Goal: Information Seeking & Learning: Understand process/instructions

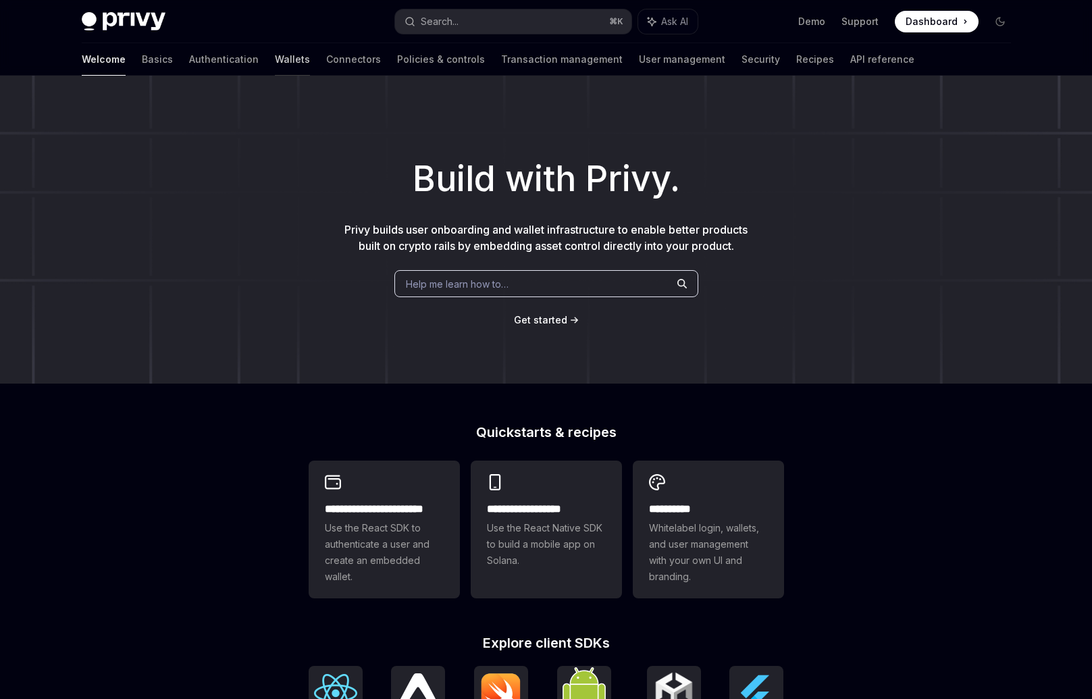
click at [275, 61] on link "Wallets" at bounding box center [292, 59] width 35 height 32
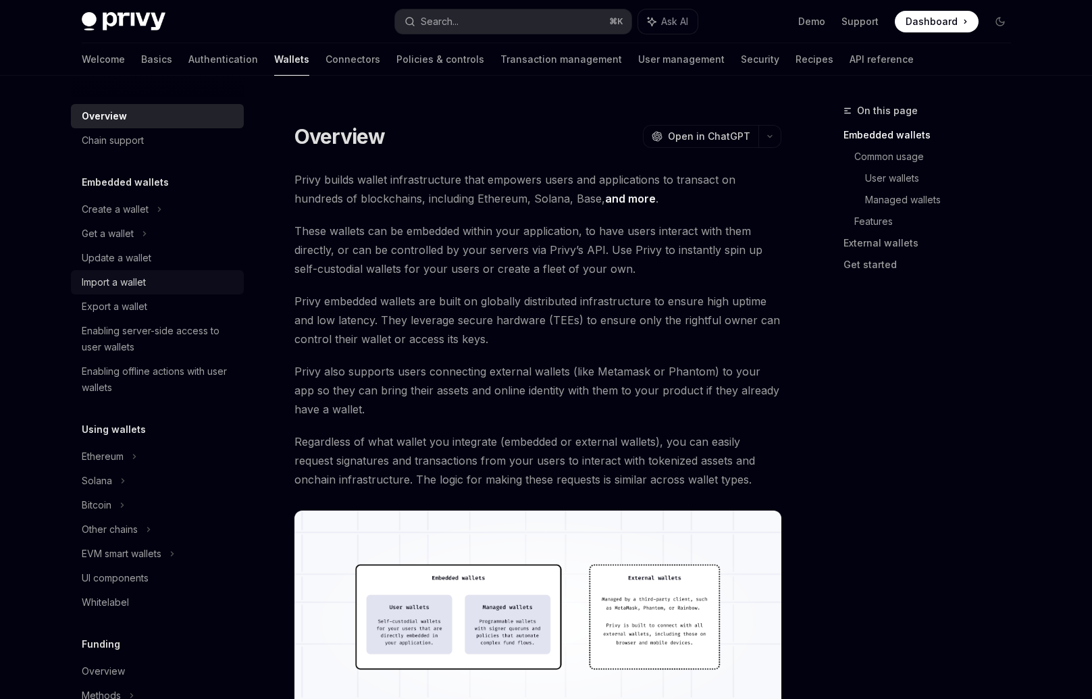
click at [109, 286] on div "Import a wallet" at bounding box center [114, 282] width 64 height 16
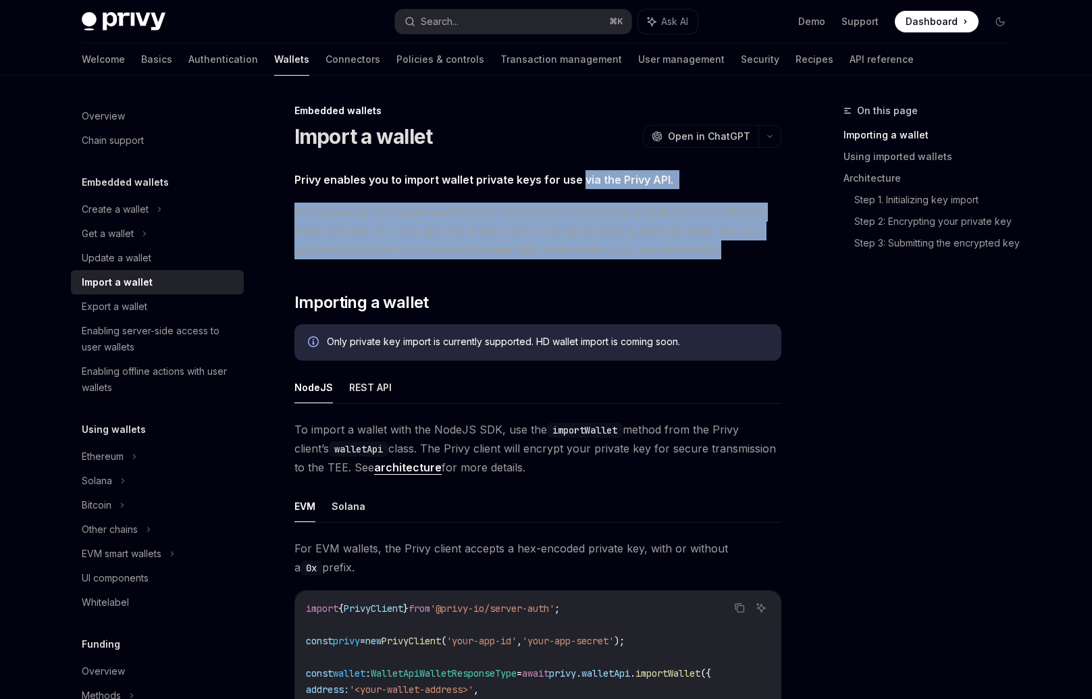
drag, startPoint x: 580, startPoint y: 176, endPoint x: 769, endPoint y: 269, distance: 209.9
click at [725, 257] on span "This allows you to migrate wallets from external sources to Privy, including fr…" at bounding box center [537, 231] width 487 height 57
drag, startPoint x: 752, startPoint y: 219, endPoint x: 741, endPoint y: 197, distance: 24.8
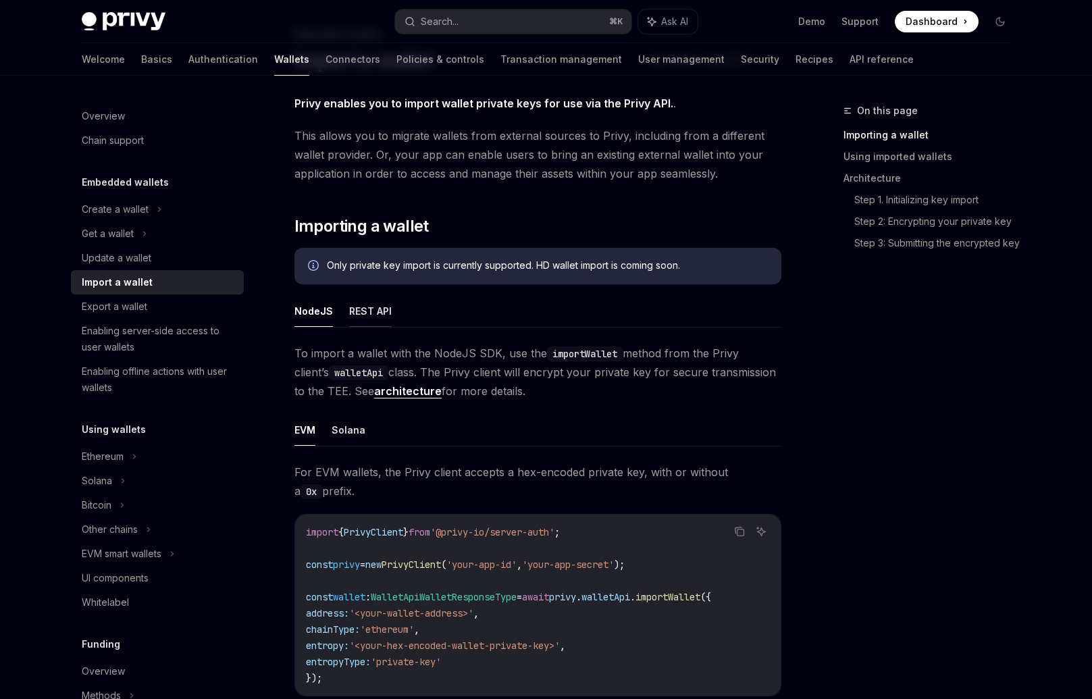
scroll to position [165, 0]
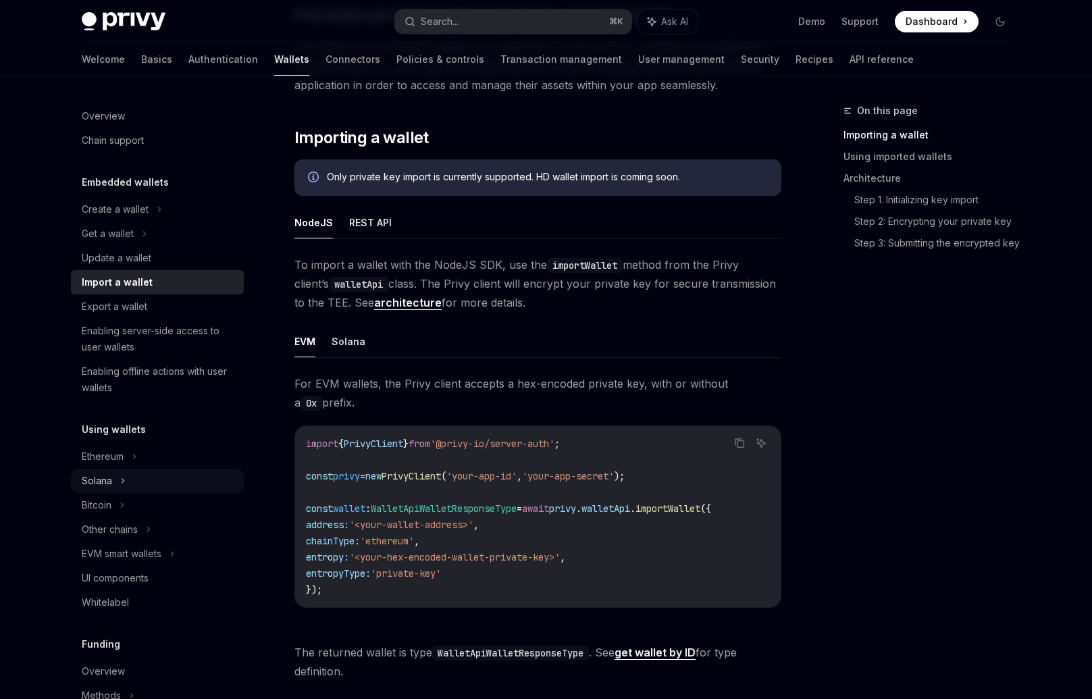
click at [104, 242] on div "Solana" at bounding box center [108, 234] width 52 height 16
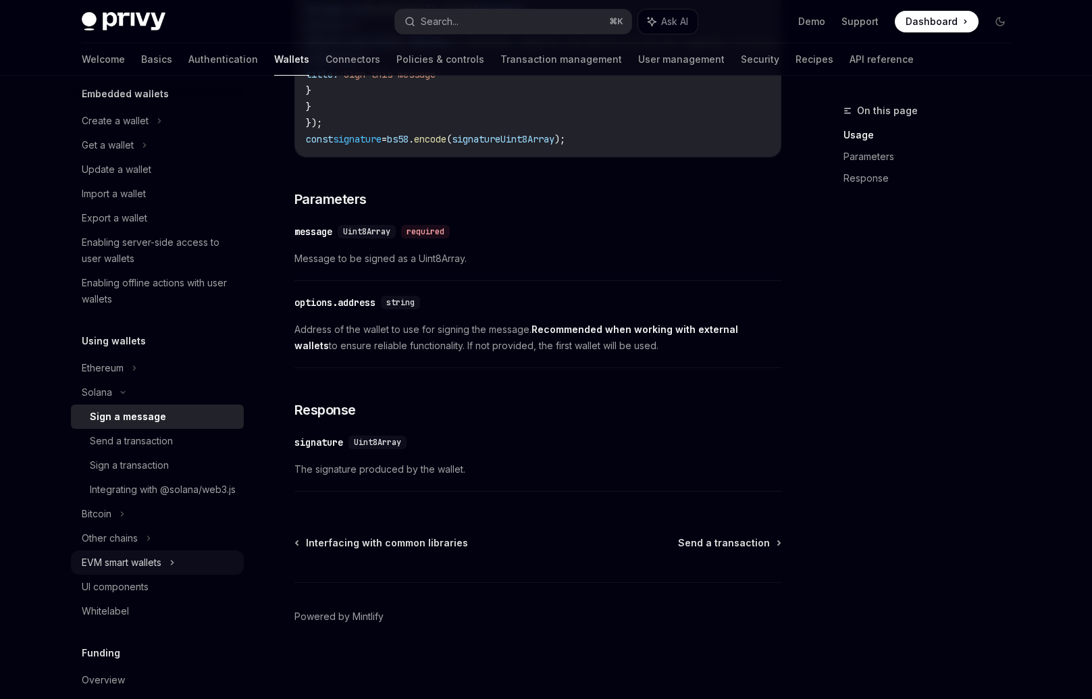
scroll to position [103, 0]
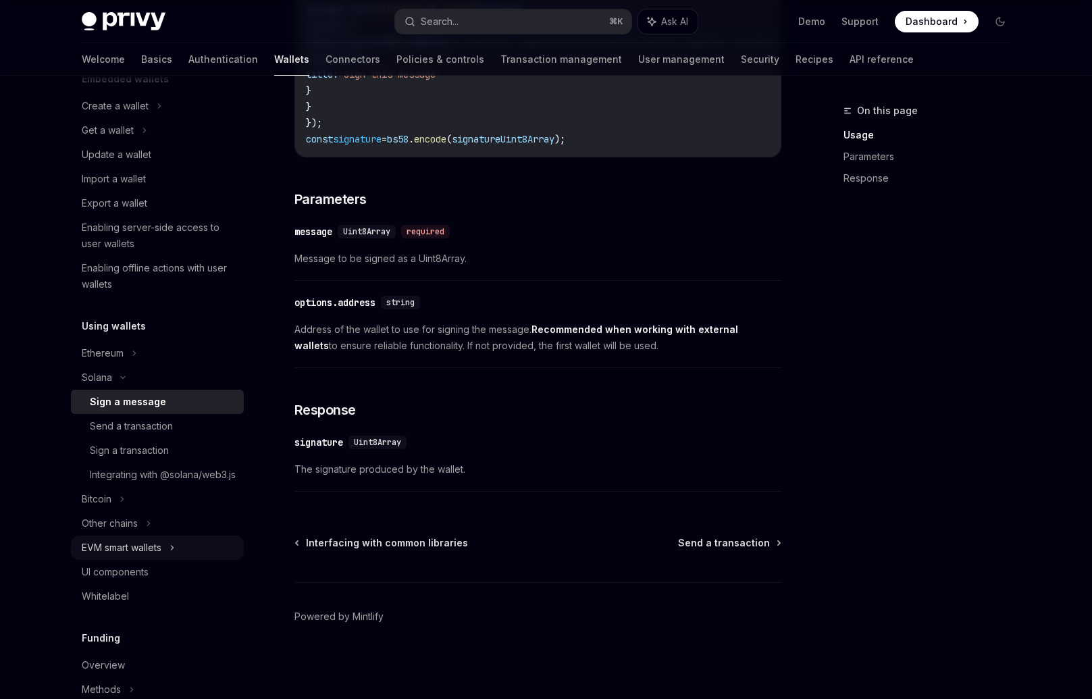
click at [137, 556] on div "EVM smart wallets" at bounding box center [122, 548] width 80 height 16
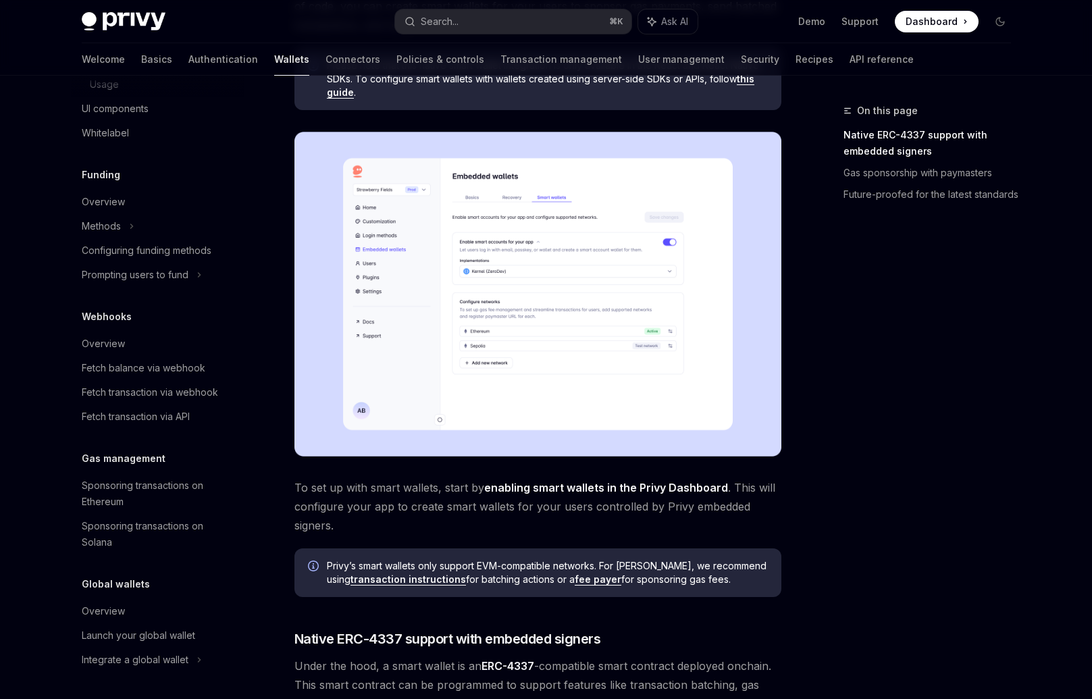
scroll to position [244, 0]
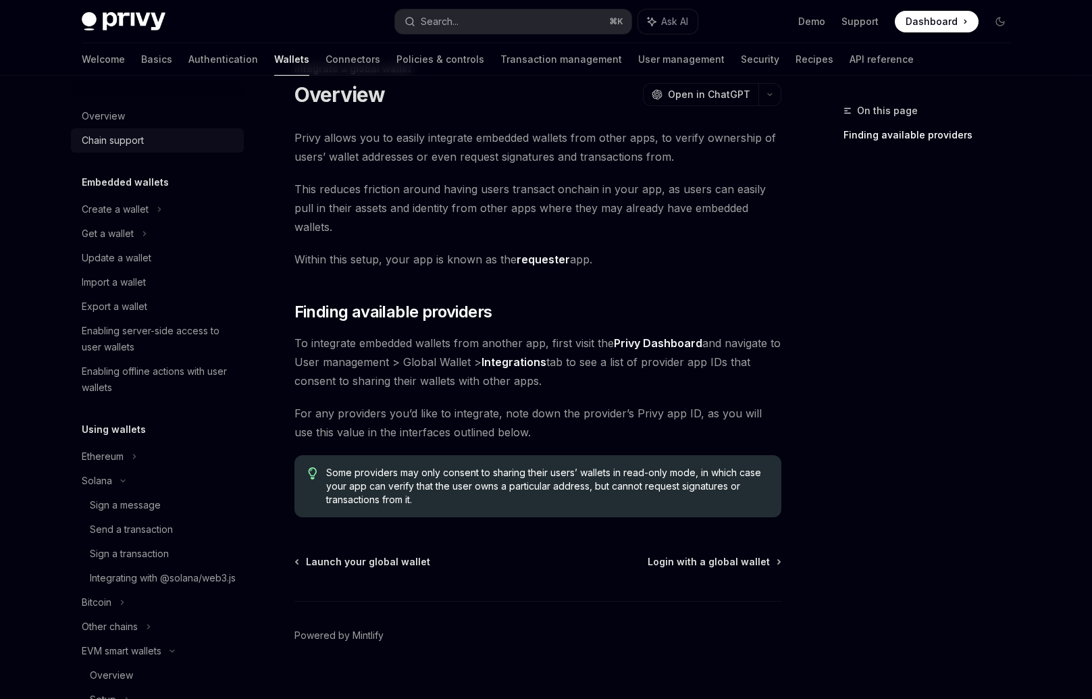
click at [136, 141] on div "Chain support" at bounding box center [113, 140] width 62 height 16
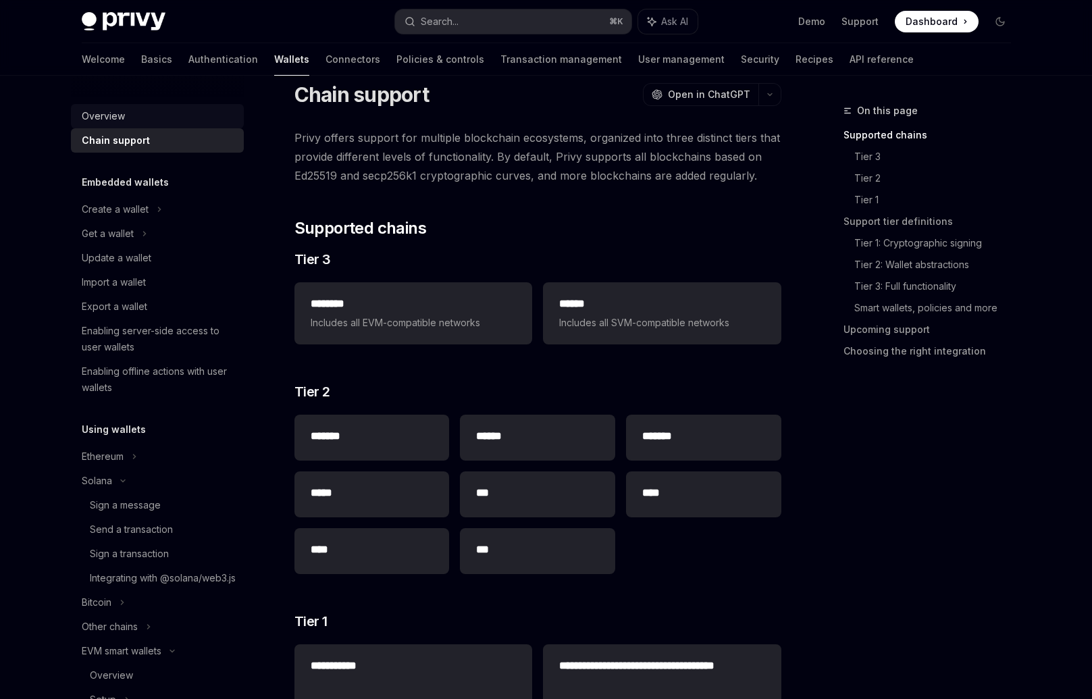
click at [116, 120] on div "Overview" at bounding box center [103, 116] width 43 height 16
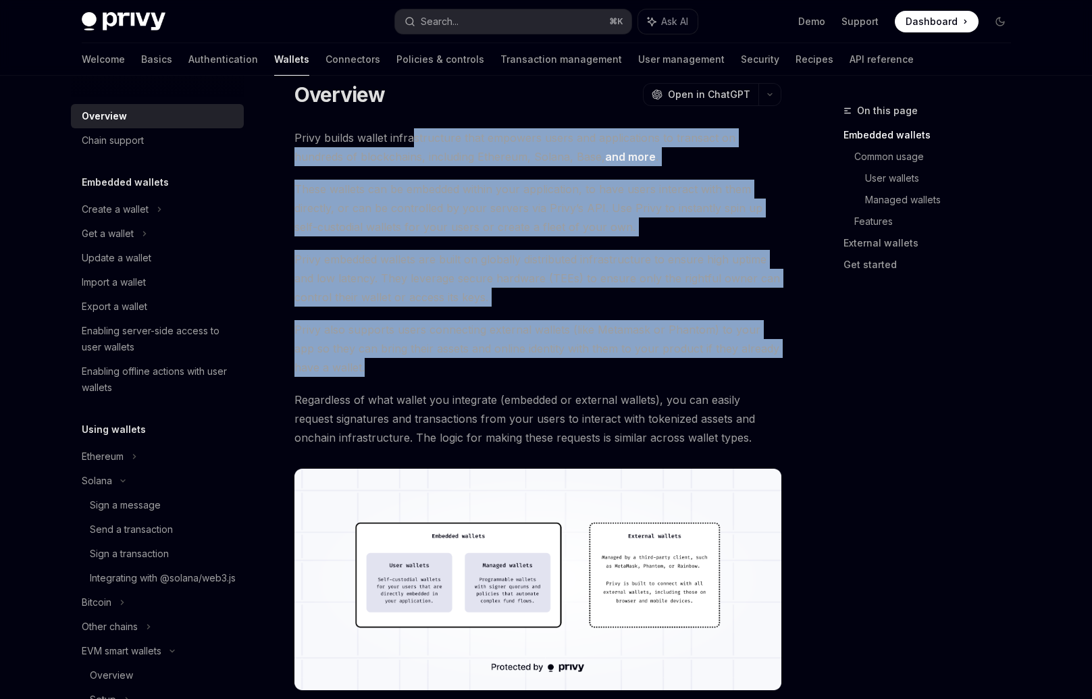
drag, startPoint x: 414, startPoint y: 132, endPoint x: 727, endPoint y: 374, distance: 395.2
click at [727, 374] on span "Privy also supports users connecting external wallets (like Metamask or Phantom…" at bounding box center [537, 348] width 487 height 57
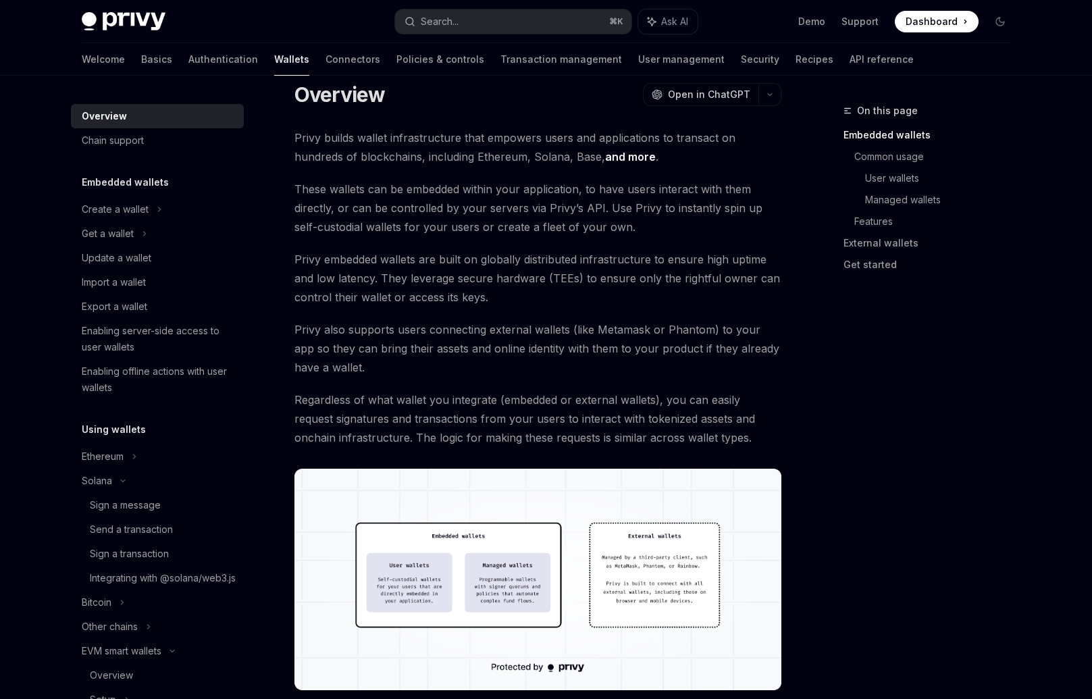
scroll to position [45, 0]
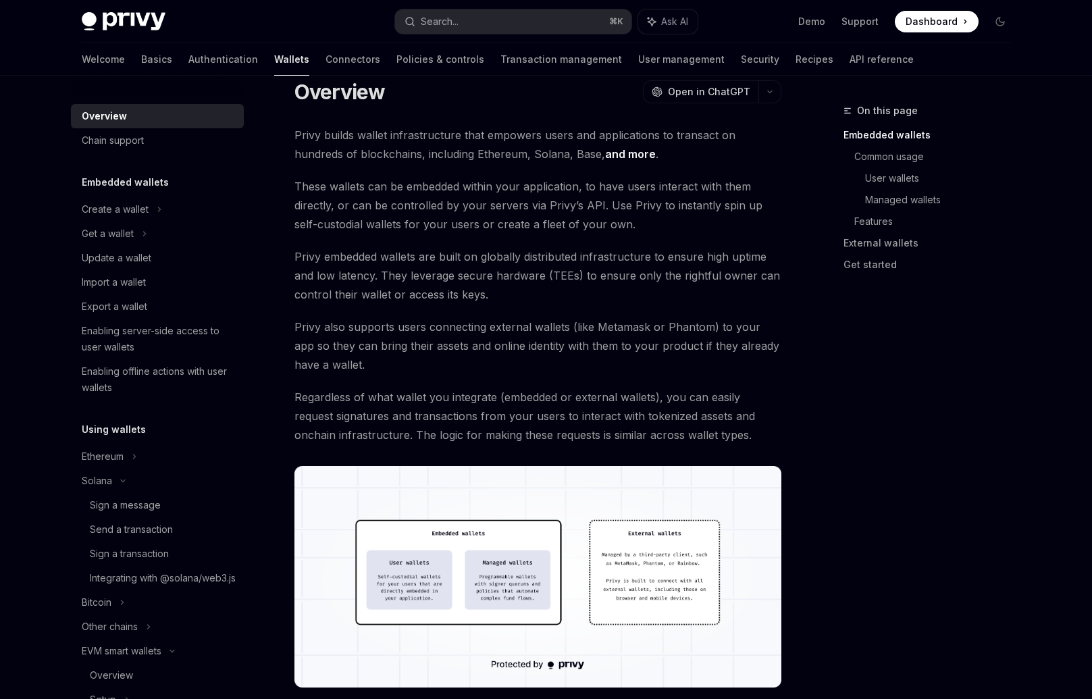
click at [421, 600] on img at bounding box center [537, 577] width 487 height 222
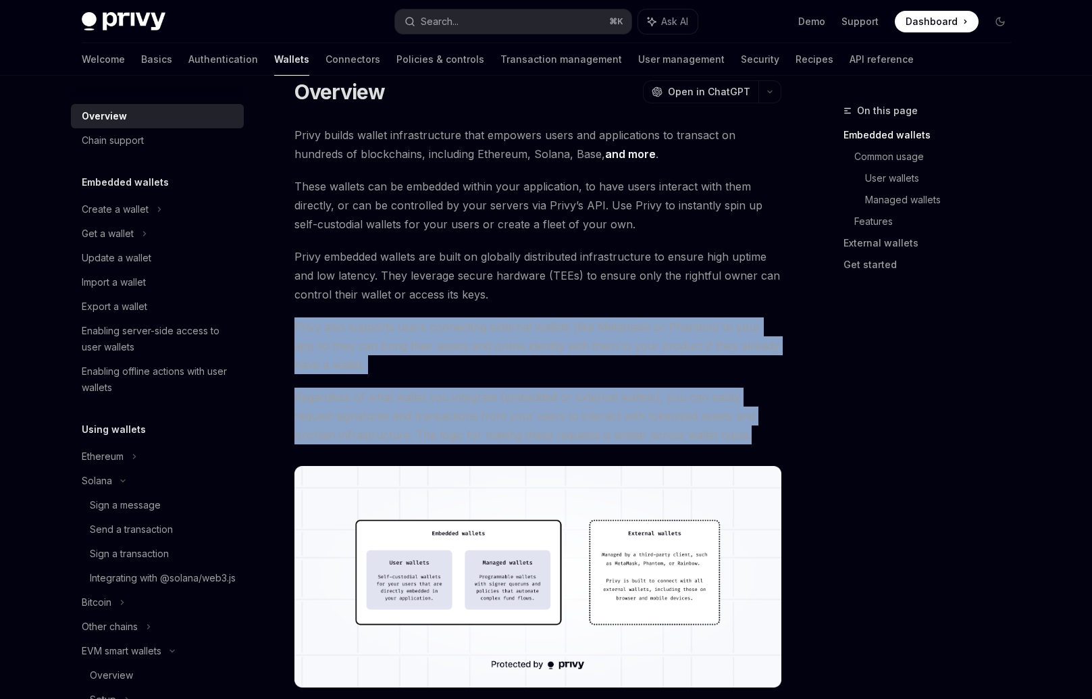
drag, startPoint x: 726, startPoint y: 307, endPoint x: 746, endPoint y: 440, distance: 134.5
click at [746, 440] on span "Regardless of what wallet you integrate (embedded or external wallets), you can…" at bounding box center [537, 416] width 487 height 57
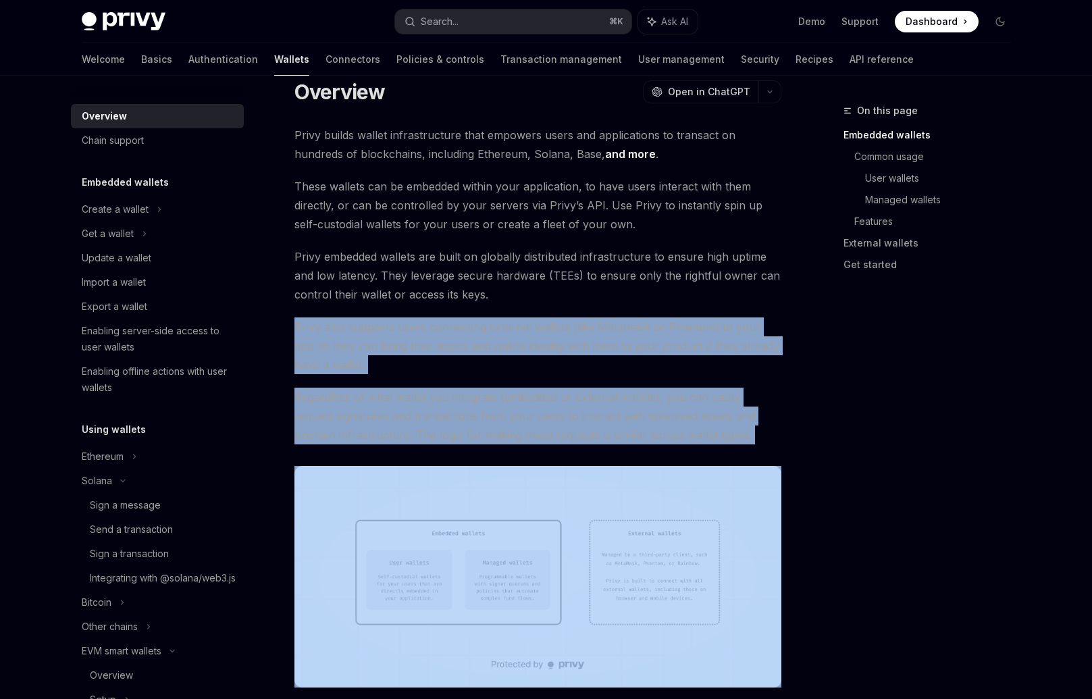
drag, startPoint x: 727, startPoint y: 457, endPoint x: 739, endPoint y: 304, distance: 153.8
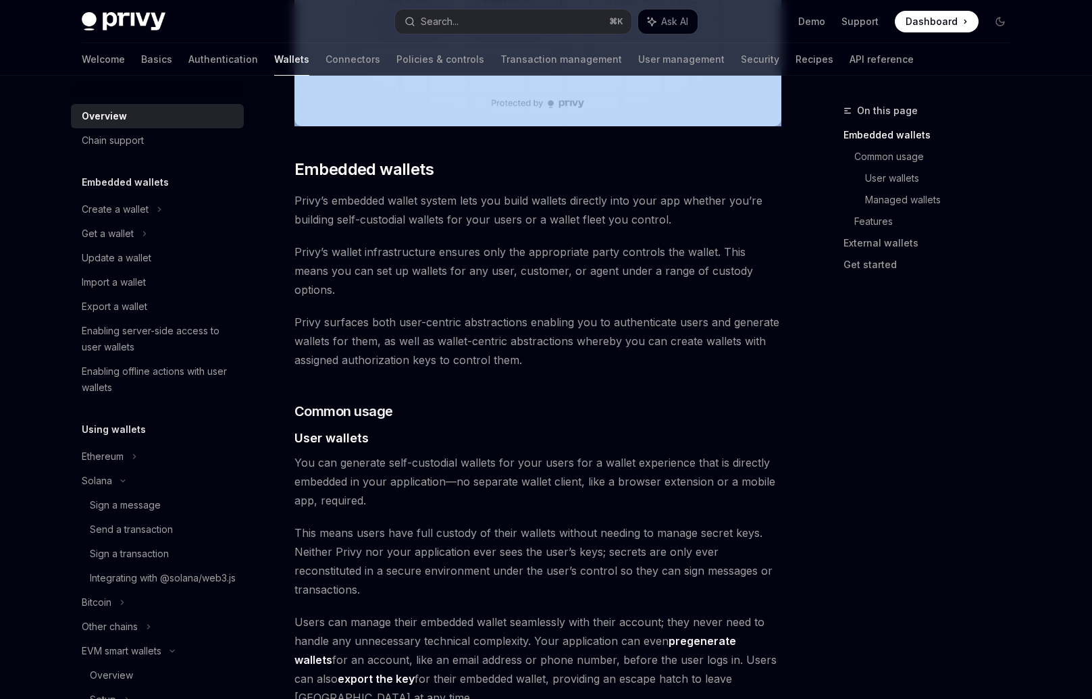
scroll to position [835, 0]
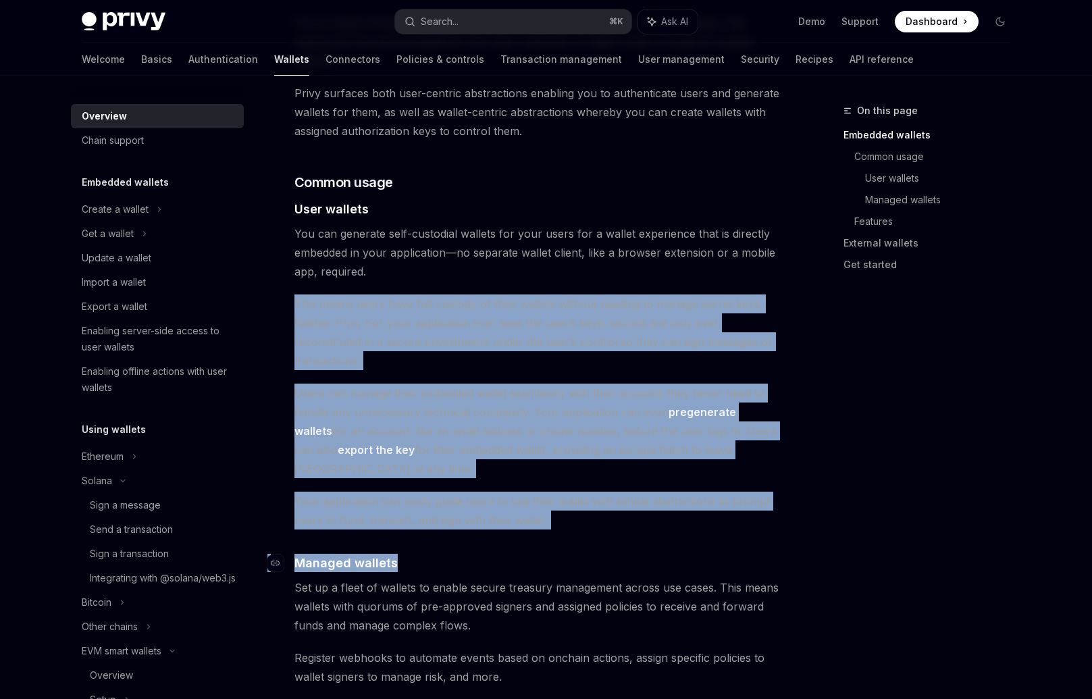
drag, startPoint x: 486, startPoint y: 255, endPoint x: 607, endPoint y: 502, distance: 274.8
click at [607, 502] on div "Privy builds wallet infrastructure that empowers users and applications to tran…" at bounding box center [537, 531] width 487 height 2393
click at [593, 481] on div "Privy builds wallet infrastructure that empowers users and applications to tran…" at bounding box center [537, 531] width 487 height 2393
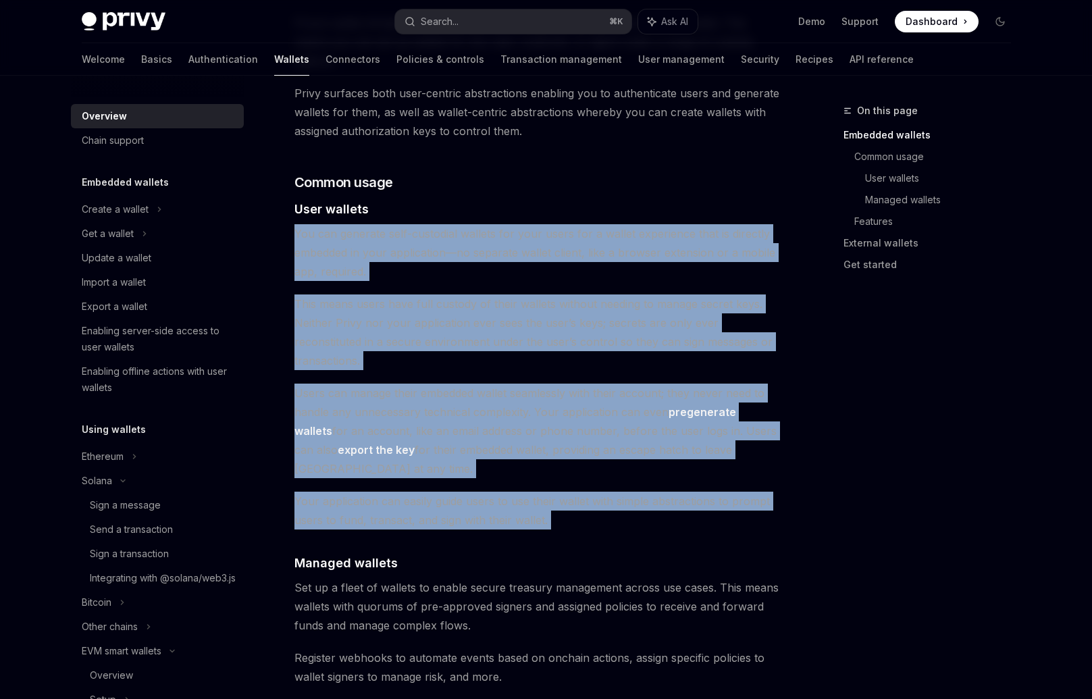
drag, startPoint x: 578, startPoint y: 471, endPoint x: 294, endPoint y: 203, distance: 389.8
click at [294, 203] on div "Privy builds wallet infrastructure that empowers users and applications to tran…" at bounding box center [537, 531] width 487 height 2393
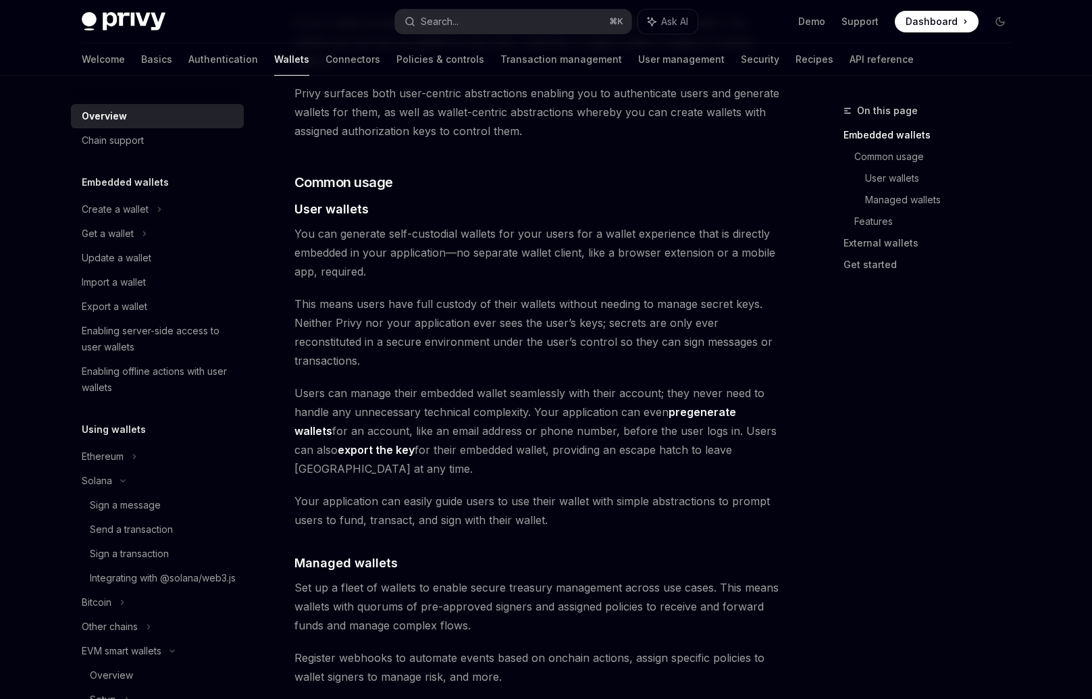
click at [594, 400] on span "Users can manage their embedded wallet seamlessly with their account; they neve…" at bounding box center [537, 431] width 487 height 95
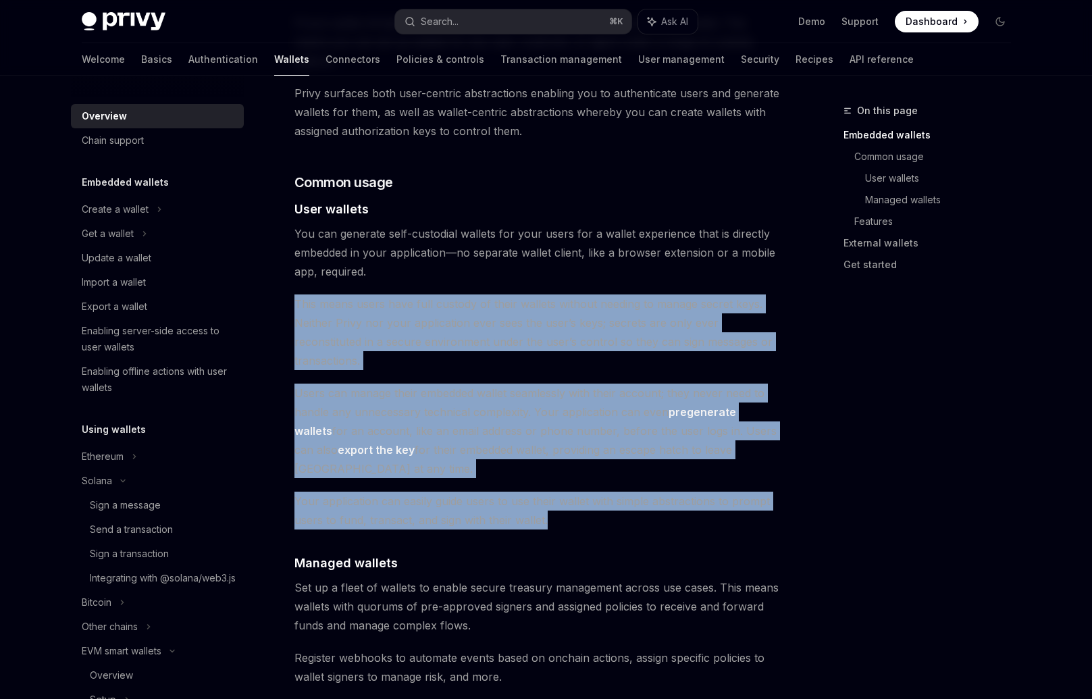
drag, startPoint x: 558, startPoint y: 303, endPoint x: 563, endPoint y: 459, distance: 156.1
click at [563, 459] on div "Privy builds wallet infrastructure that empowers users and applications to tran…" at bounding box center [537, 531] width 487 height 2393
click at [561, 492] on span "Your application can easily guide users to use their wallet with simple abstrac…" at bounding box center [537, 511] width 487 height 38
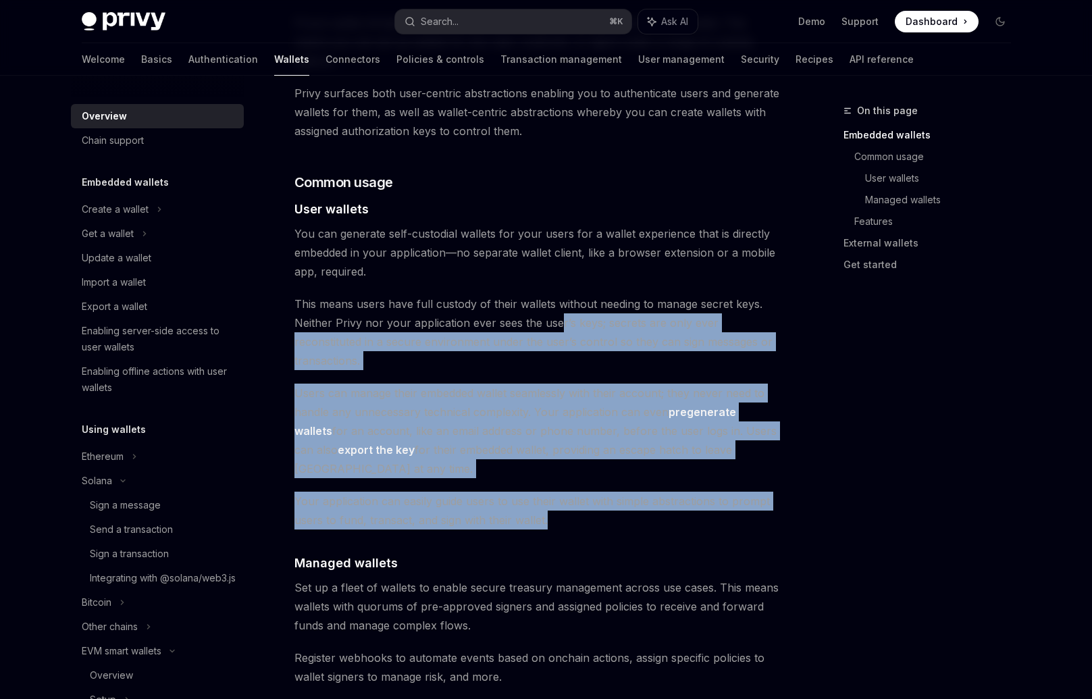
drag, startPoint x: 609, startPoint y: 471, endPoint x: 556, endPoint y: 303, distance: 176.4
click at [556, 303] on div "Privy builds wallet infrastructure that empowers users and applications to tran…" at bounding box center [537, 531] width 487 height 2393
click at [556, 303] on span "This means users have full custody of their wallets without needing to manage s…" at bounding box center [537, 332] width 487 height 76
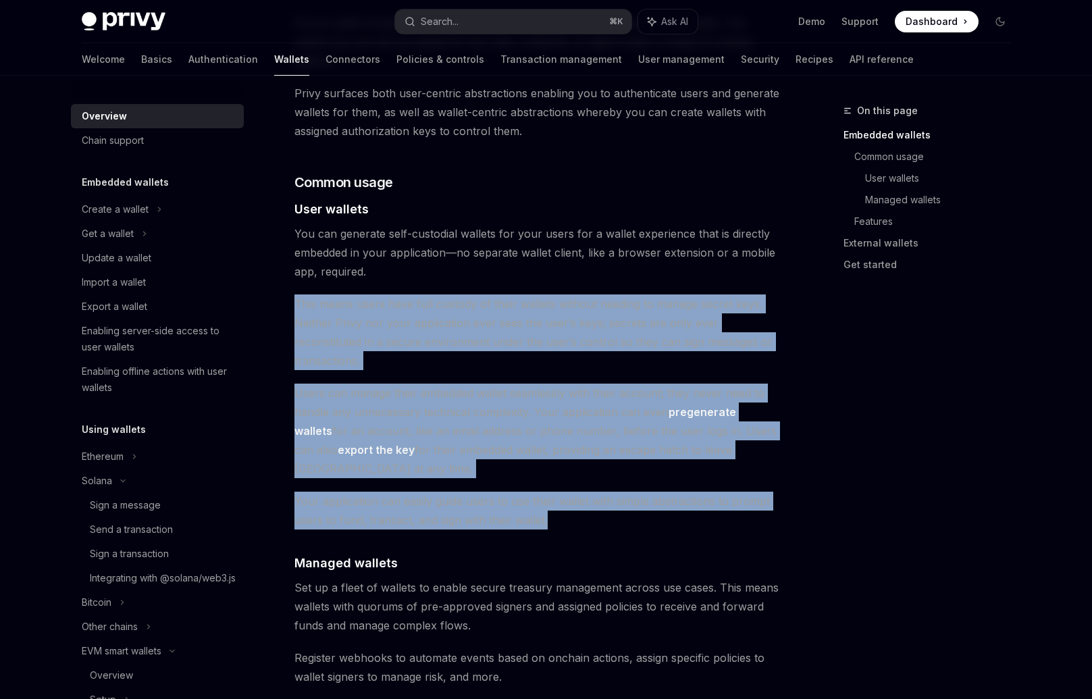
drag, startPoint x: 431, startPoint y: 251, endPoint x: 561, endPoint y: 461, distance: 246.8
click at [561, 461] on div "Privy builds wallet infrastructure that empowers users and applications to tran…" at bounding box center [537, 531] width 487 height 2393
click at [561, 492] on span "Your application can easily guide users to use their wallet with simple abstrac…" at bounding box center [537, 511] width 487 height 38
drag, startPoint x: 699, startPoint y: 465, endPoint x: 547, endPoint y: 292, distance: 230.7
click at [547, 292] on div "Privy builds wallet infrastructure that empowers users and applications to tran…" at bounding box center [537, 531] width 487 height 2393
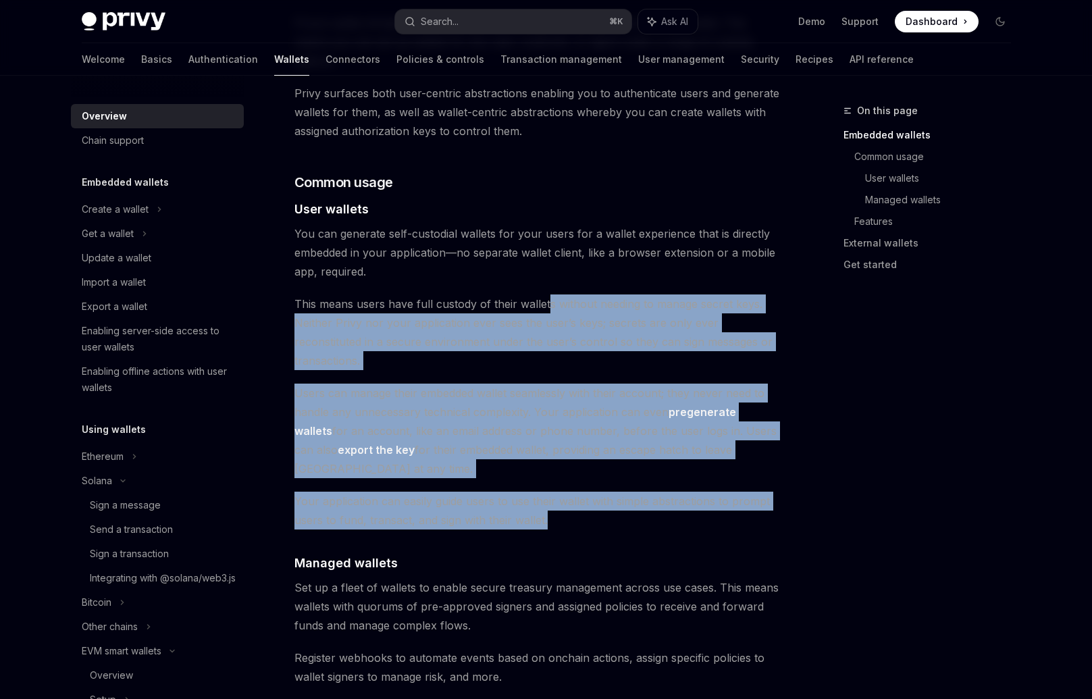
click at [547, 294] on span "This means users have full custody of their wallets without needing to manage s…" at bounding box center [537, 332] width 487 height 76
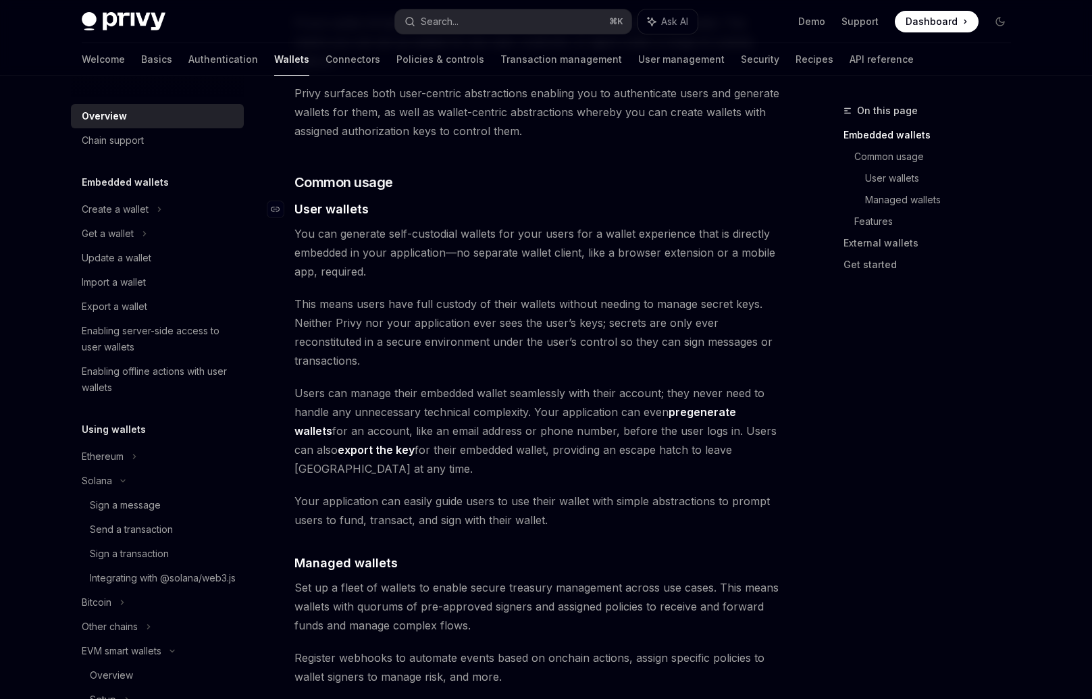
click at [453, 200] on h4 "​ User wallets" at bounding box center [537, 209] width 487 height 18
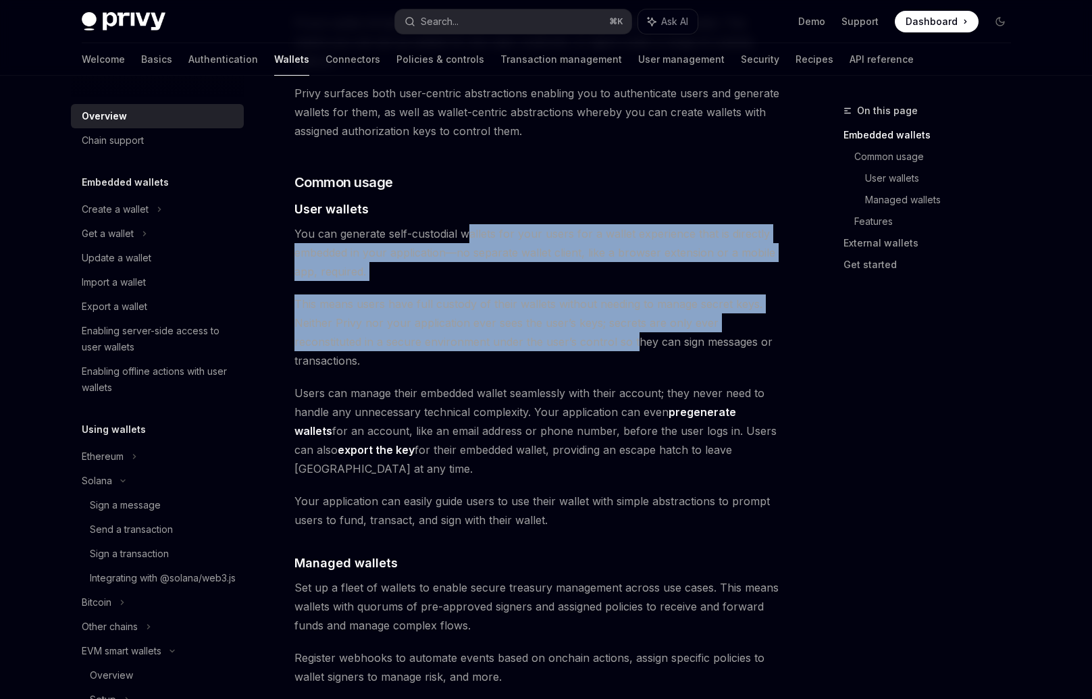
drag, startPoint x: 469, startPoint y: 205, endPoint x: 564, endPoint y: 330, distance: 156.1
click at [564, 330] on div "Privy builds wallet infrastructure that empowers users and applications to tran…" at bounding box center [537, 531] width 487 height 2393
click at [564, 330] on span "This means users have full custody of their wallets without needing to manage s…" at bounding box center [537, 332] width 487 height 76
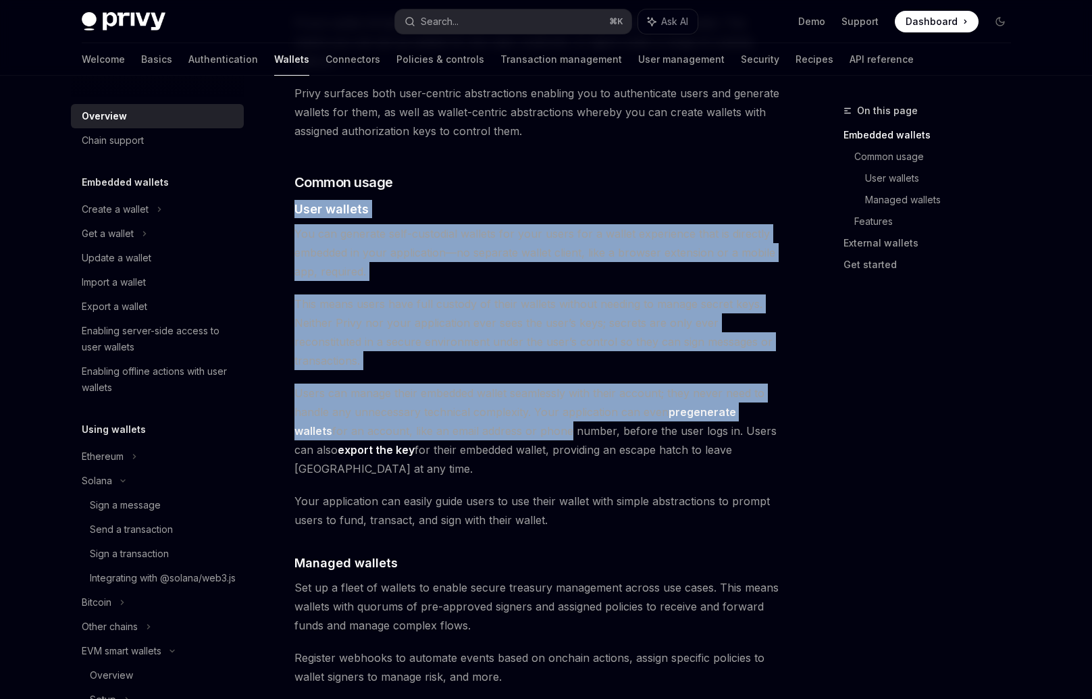
drag, startPoint x: 556, startPoint y: 182, endPoint x: 521, endPoint y: 395, distance: 216.2
click at [521, 395] on div "Privy builds wallet infrastructure that empowers users and applications to tran…" at bounding box center [537, 531] width 487 height 2393
click at [521, 395] on span "Users can manage their embedded wallet seamlessly with their account; they neve…" at bounding box center [537, 431] width 487 height 95
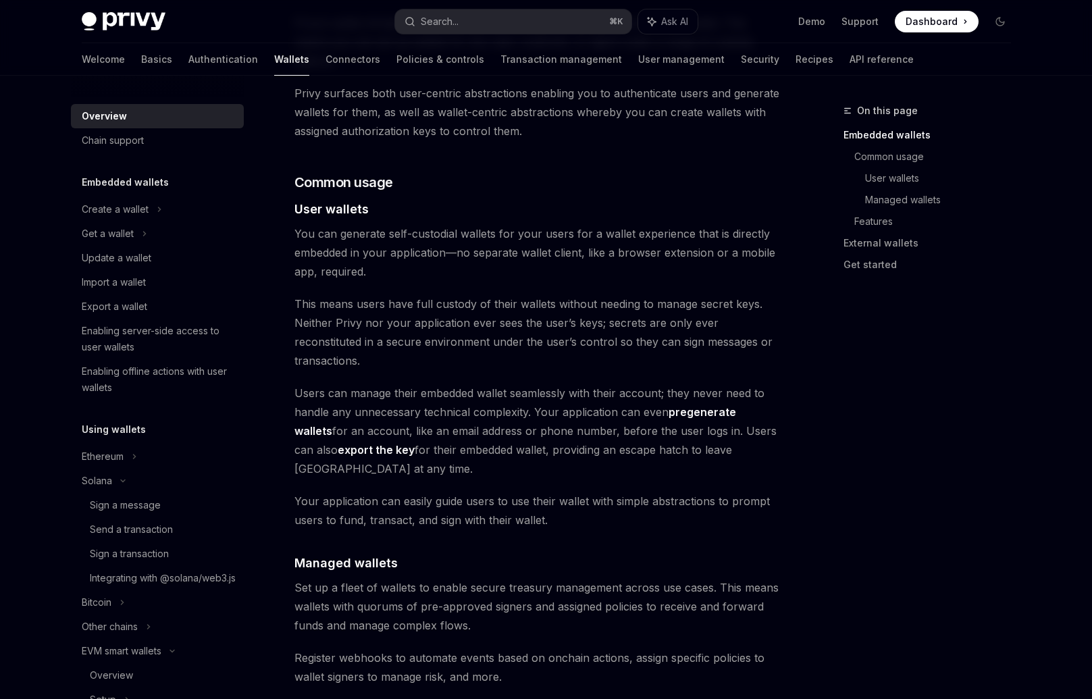
click at [523, 395] on span "Users can manage their embedded wallet seamlessly with their account; they neve…" at bounding box center [537, 431] width 487 height 95
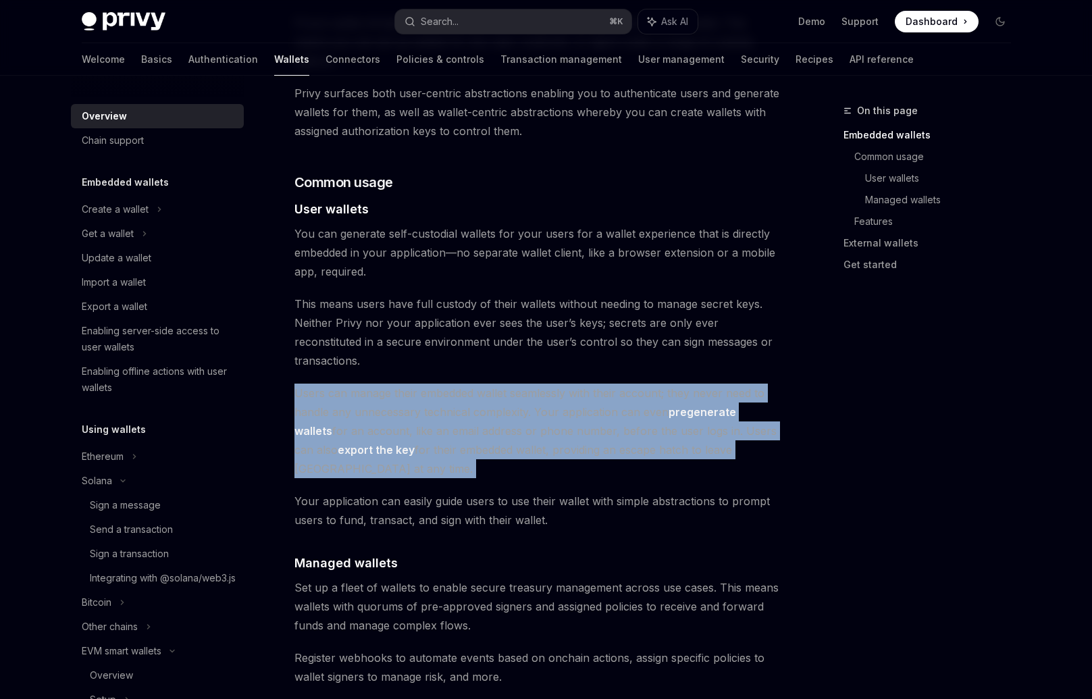
click at [523, 395] on span "Users can manage their embedded wallet seamlessly with their account; they neve…" at bounding box center [537, 431] width 487 height 95
click at [692, 403] on span "Users can manage their embedded wallet seamlessly with their account; they neve…" at bounding box center [537, 431] width 487 height 95
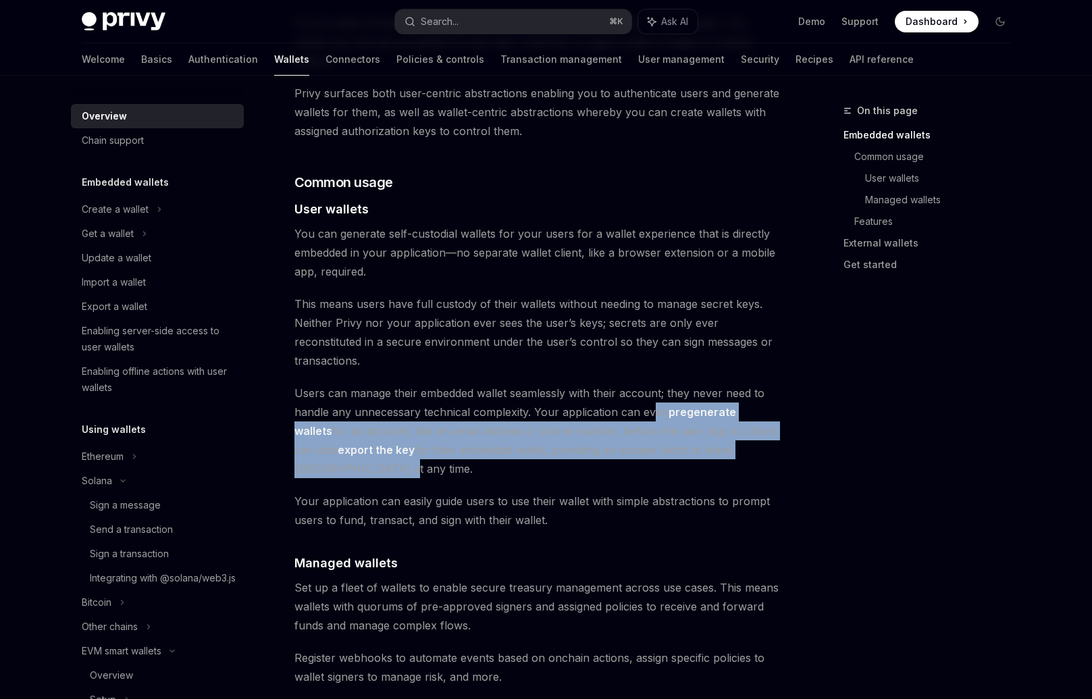
drag, startPoint x: 815, startPoint y: 419, endPoint x: 654, endPoint y: 373, distance: 167.0
click at [654, 373] on div "On this page Embedded wallets Common usage User wallets Managed wallets Feature…" at bounding box center [546, 585] width 951 height 2688
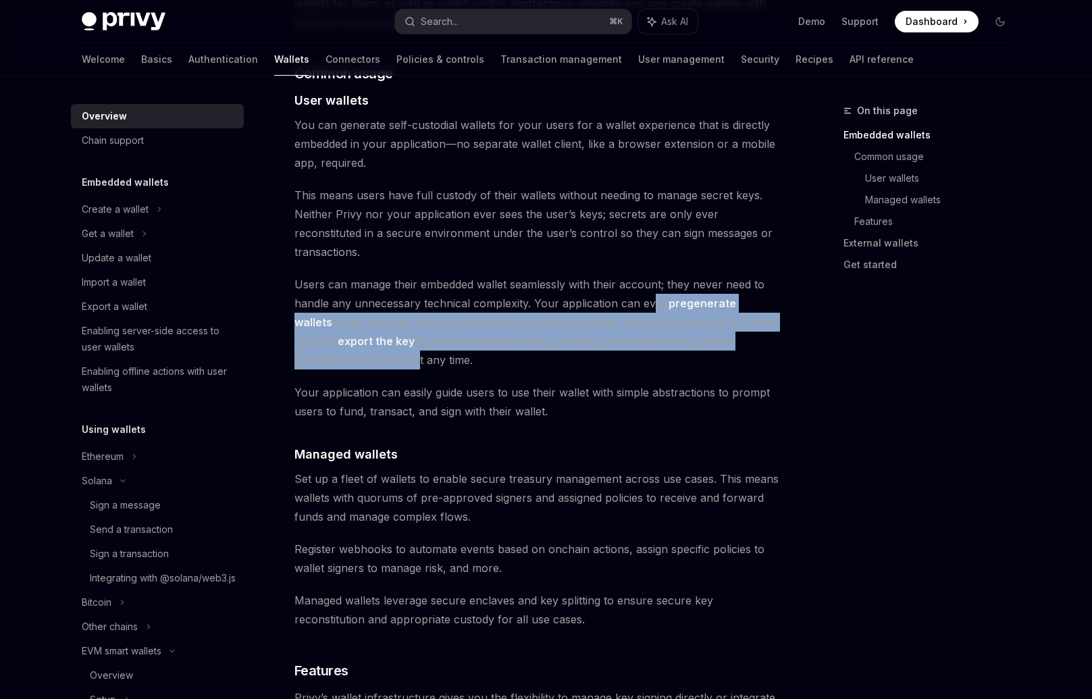
scroll to position [947, 0]
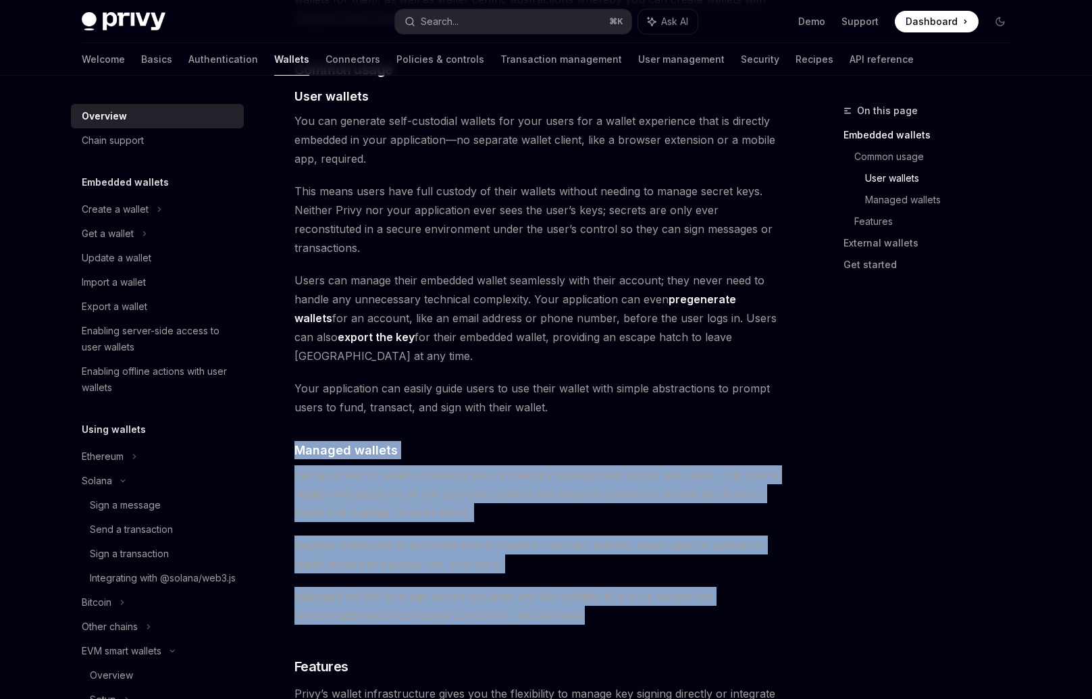
drag, startPoint x: 515, startPoint y: 375, endPoint x: 652, endPoint y: 557, distance: 227.2
click at [652, 557] on div "Privy builds wallet infrastructure that empowers users and applications to tran…" at bounding box center [537, 419] width 487 height 2393
click at [652, 587] on span "Managed wallets leverage secure enclaves and key splitting to ensure secure key…" at bounding box center [537, 606] width 487 height 38
drag, startPoint x: 633, startPoint y: 572, endPoint x: 549, endPoint y: 402, distance: 189.7
click at [549, 402] on div "Privy builds wallet infrastructure that empowers users and applications to tran…" at bounding box center [537, 419] width 487 height 2393
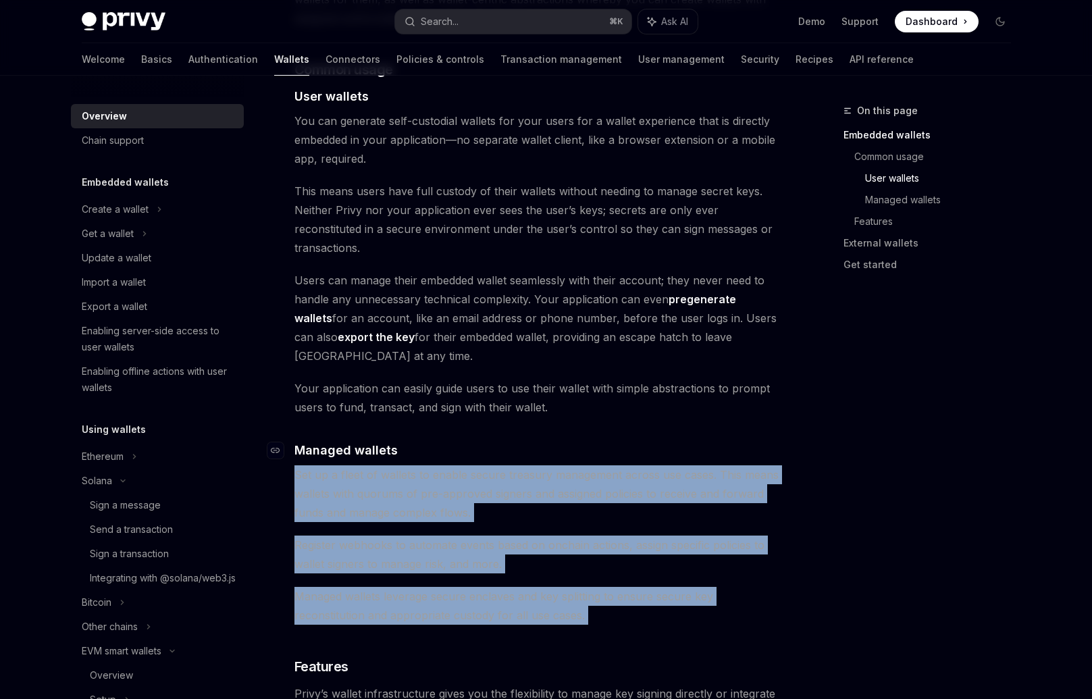
click at [549, 441] on h4 "​ Managed wallets" at bounding box center [537, 450] width 487 height 18
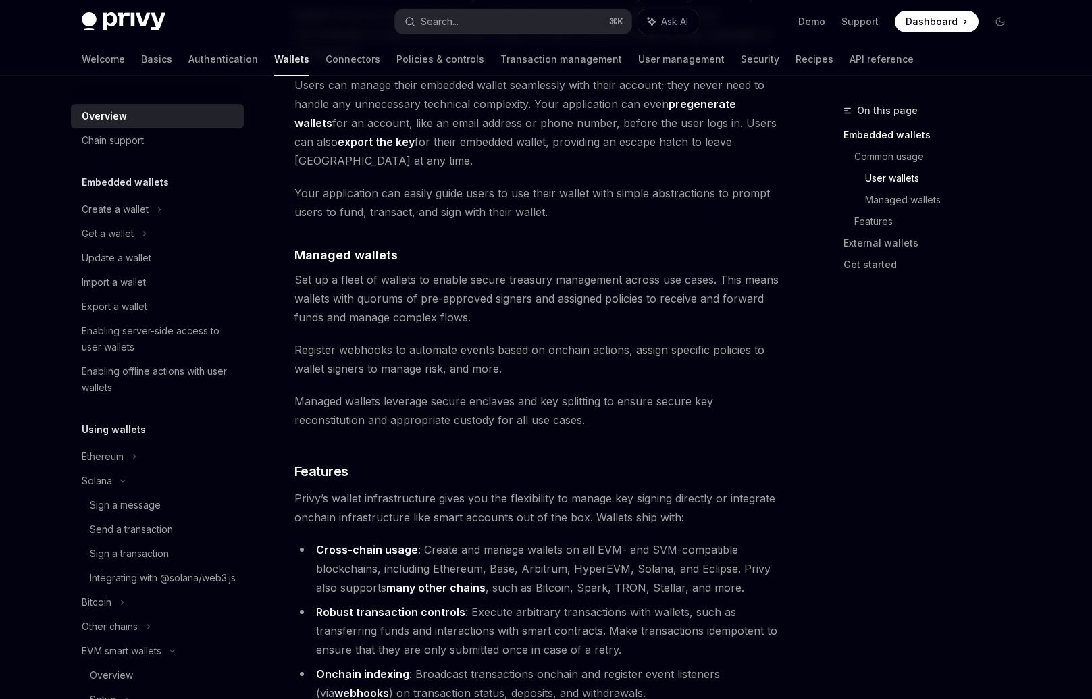
scroll to position [1188, 0]
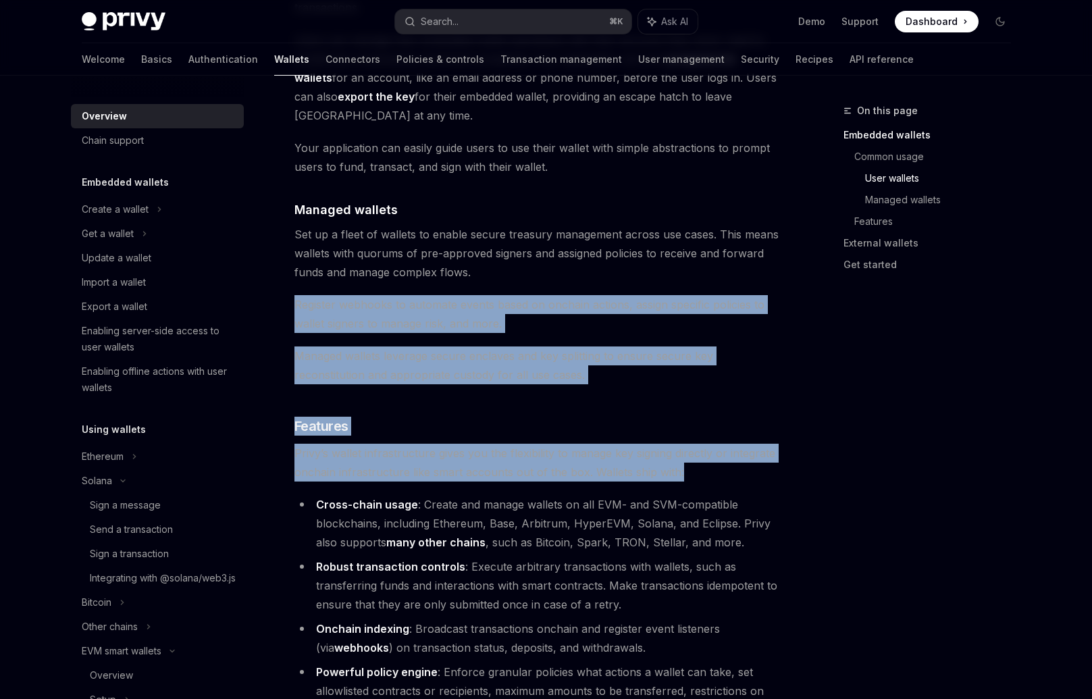
drag, startPoint x: 646, startPoint y: 222, endPoint x: 694, endPoint y: 413, distance: 197.0
click at [694, 413] on div "Privy builds wallet infrastructure that empowers users and applications to tran…" at bounding box center [537, 178] width 487 height 2393
click at [694, 444] on span "Privy’s wallet infrastructure gives you the flexibility to manage key signing d…" at bounding box center [537, 463] width 487 height 38
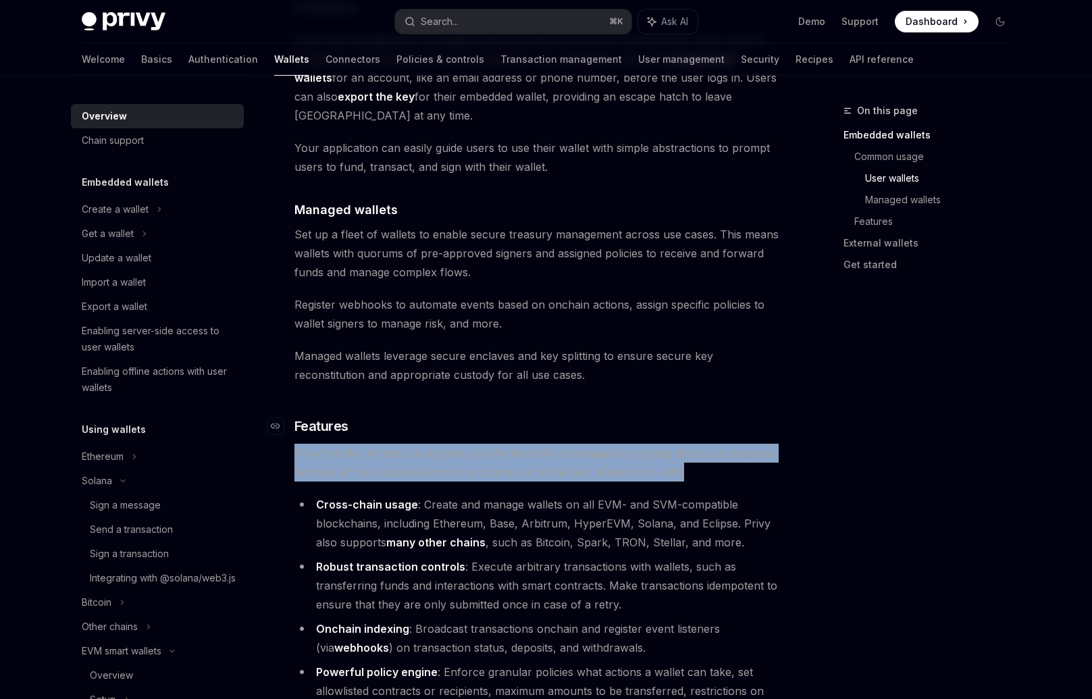
drag, startPoint x: 686, startPoint y: 348, endPoint x: 689, endPoint y: 370, distance: 22.4
click at [689, 370] on div "Privy builds wallet infrastructure that empowers users and applications to tran…" at bounding box center [537, 178] width 487 height 2393
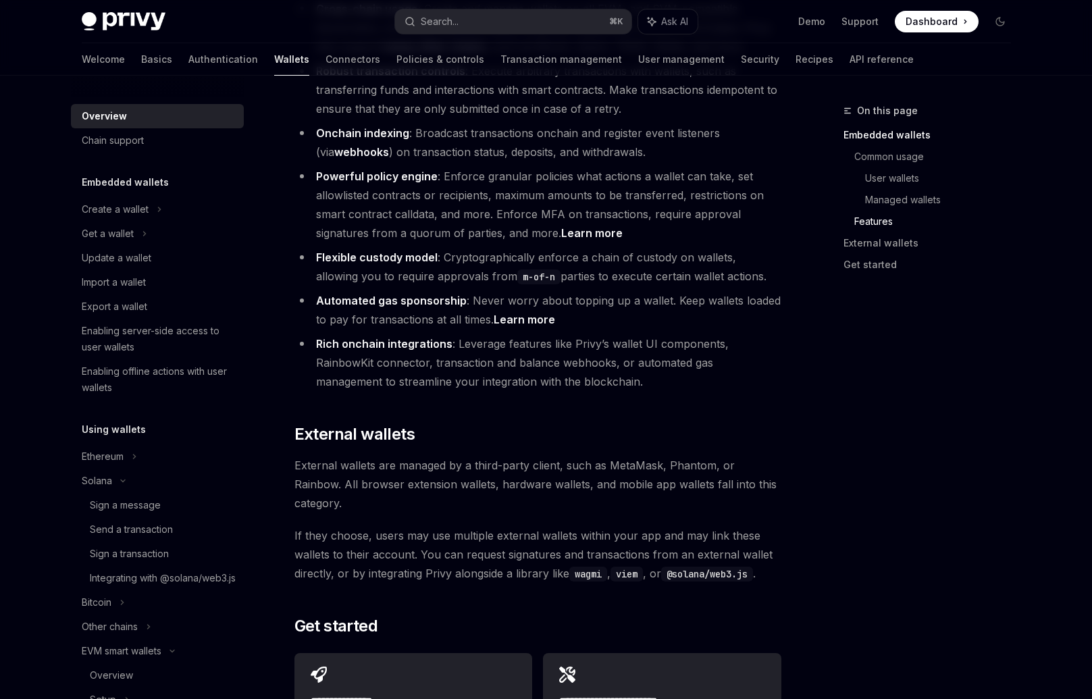
scroll to position [1725, 0]
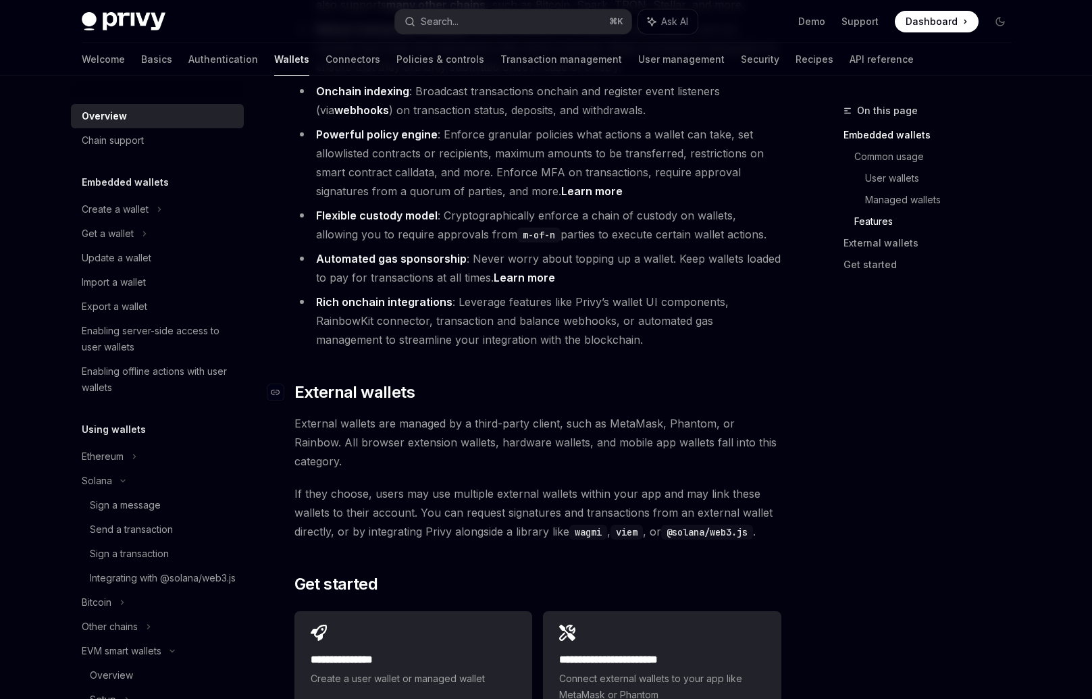
click at [694, 382] on h2 "​ External wallets" at bounding box center [537, 393] width 487 height 22
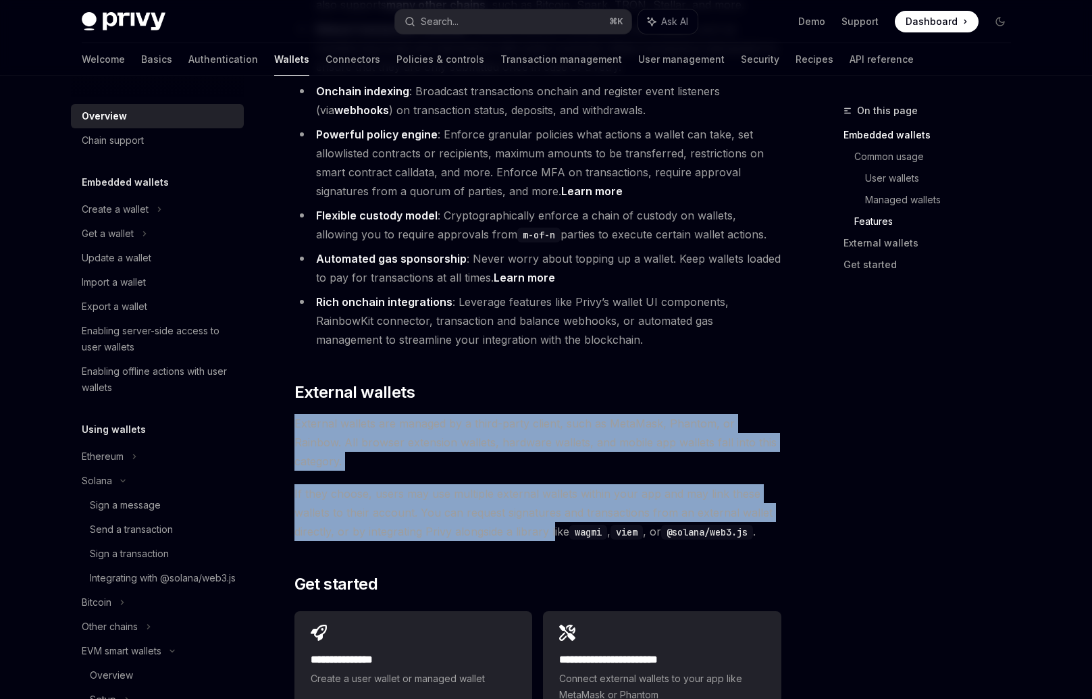
drag, startPoint x: 774, startPoint y: 357, endPoint x: 552, endPoint y: 451, distance: 240.8
click at [552, 484] on span "If they choose, users may use multiple external wallets within your app and may…" at bounding box center [537, 512] width 487 height 57
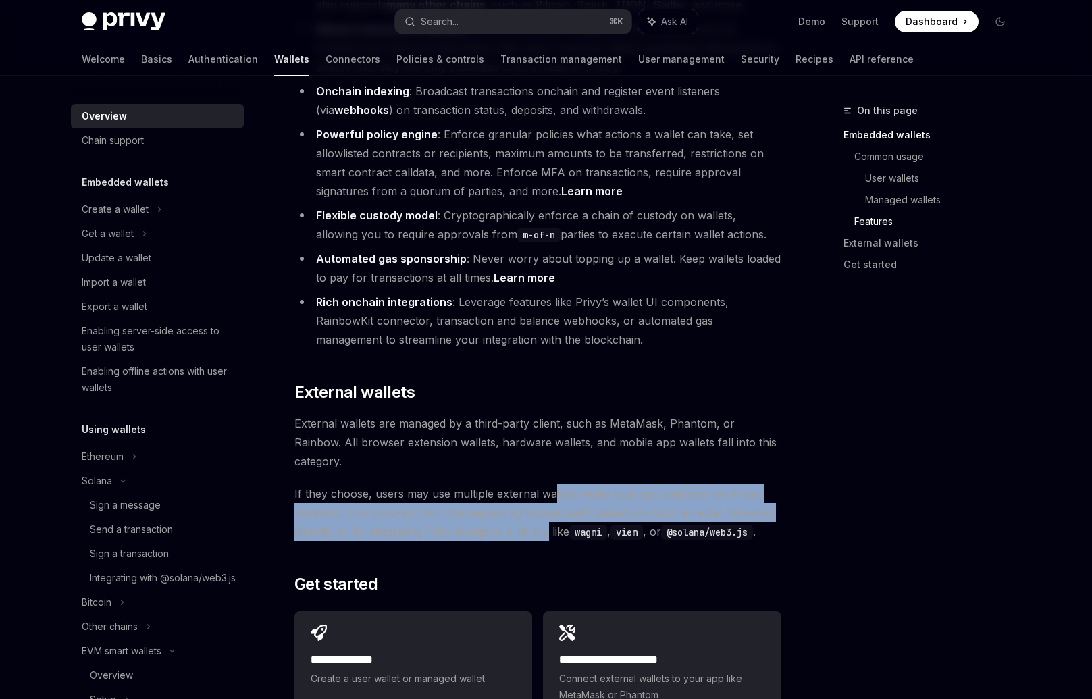
drag, startPoint x: 553, startPoint y: 413, endPoint x: 548, endPoint y: 450, distance: 37.4
click at [548, 484] on span "If they choose, users may use multiple external wallets within your app and may…" at bounding box center [537, 512] width 487 height 57
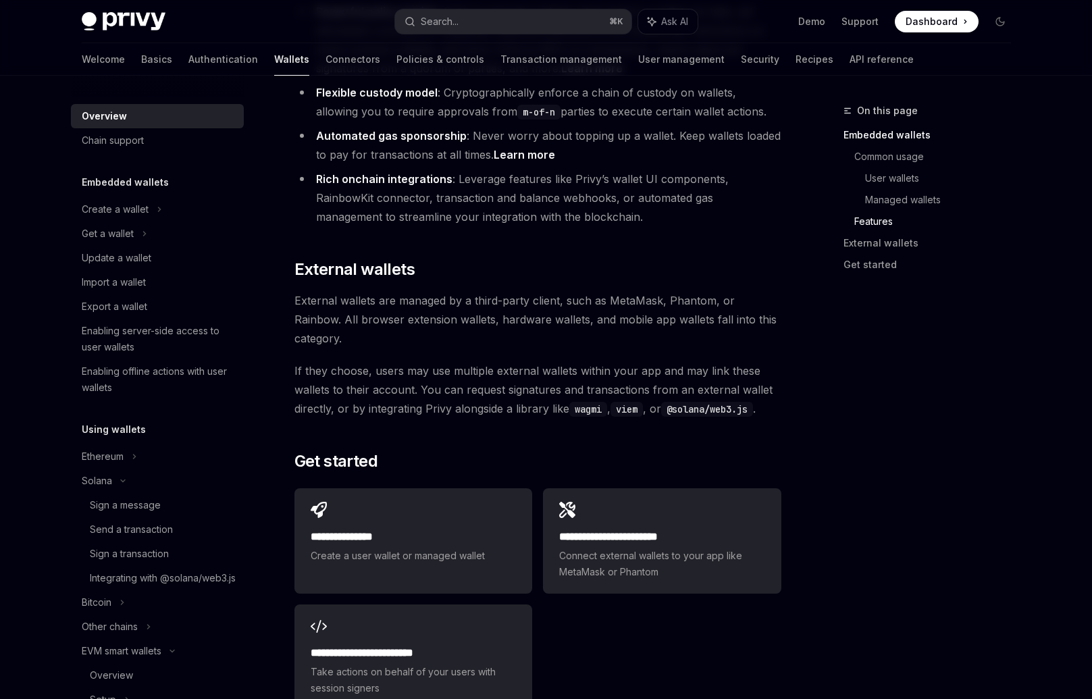
scroll to position [1944, 0]
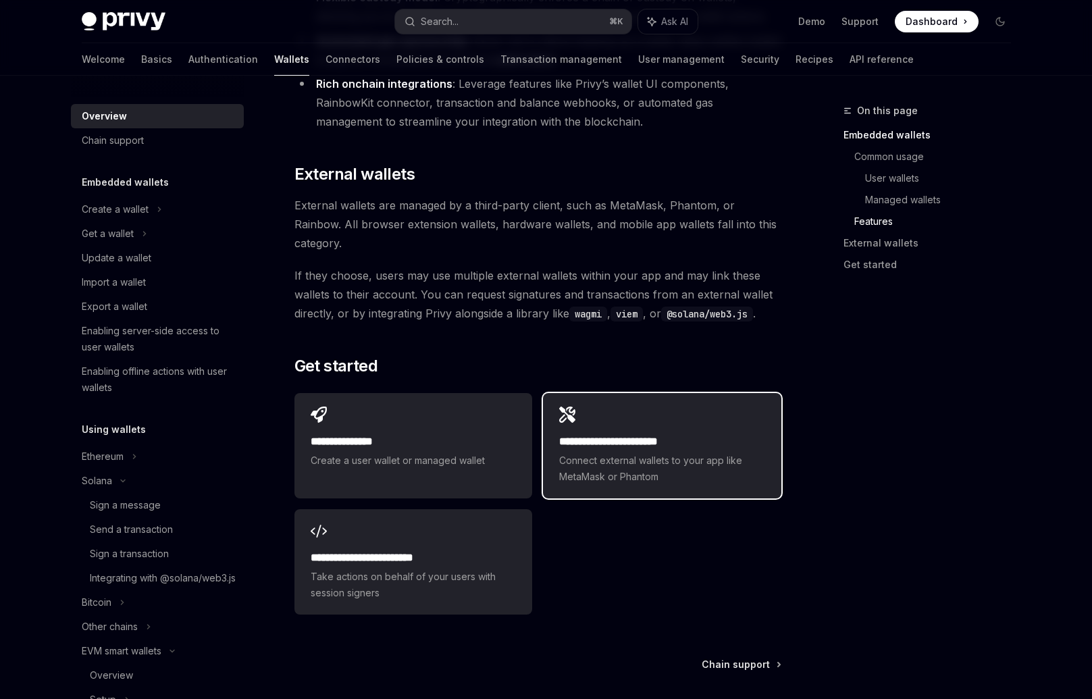
click at [610, 434] on h2 "**********" at bounding box center [661, 442] width 205 height 16
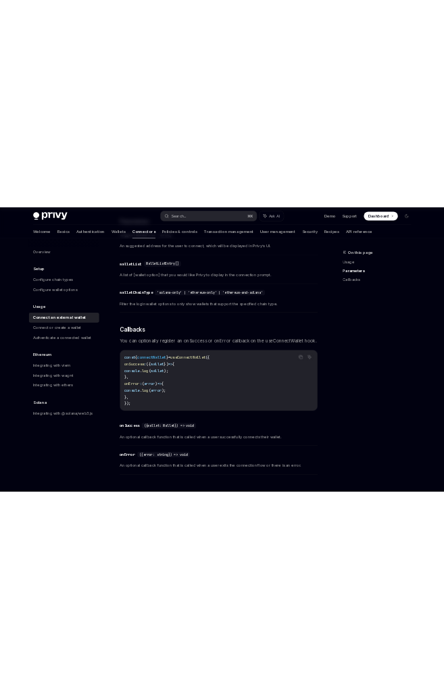
scroll to position [781, 0]
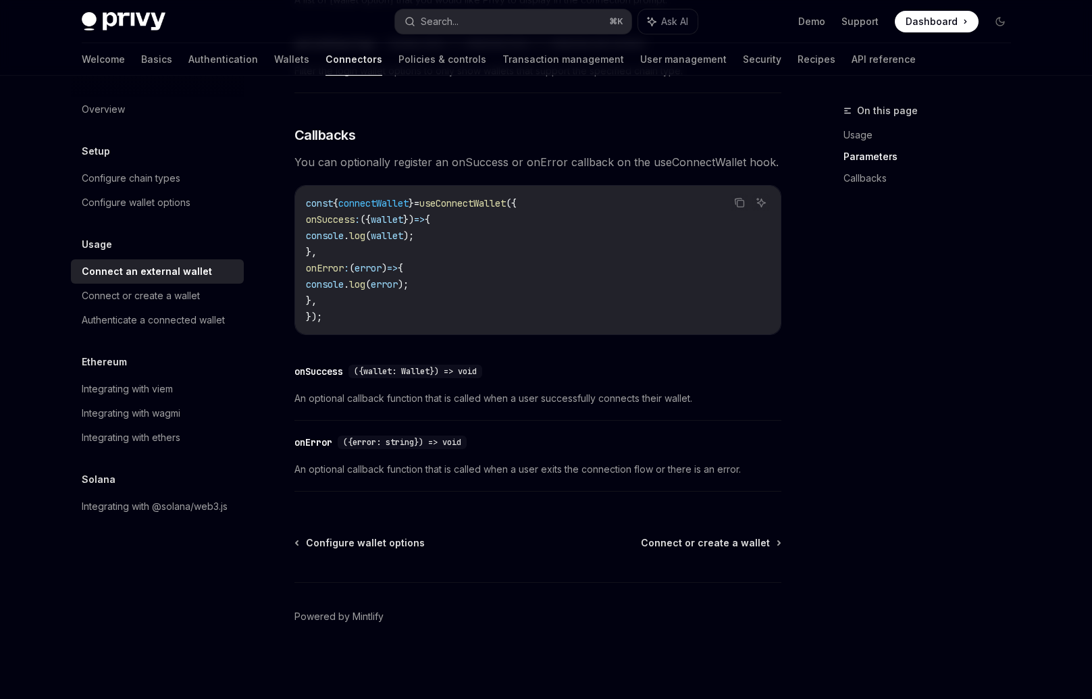
type textarea "*"
